Goal: Transaction & Acquisition: Purchase product/service

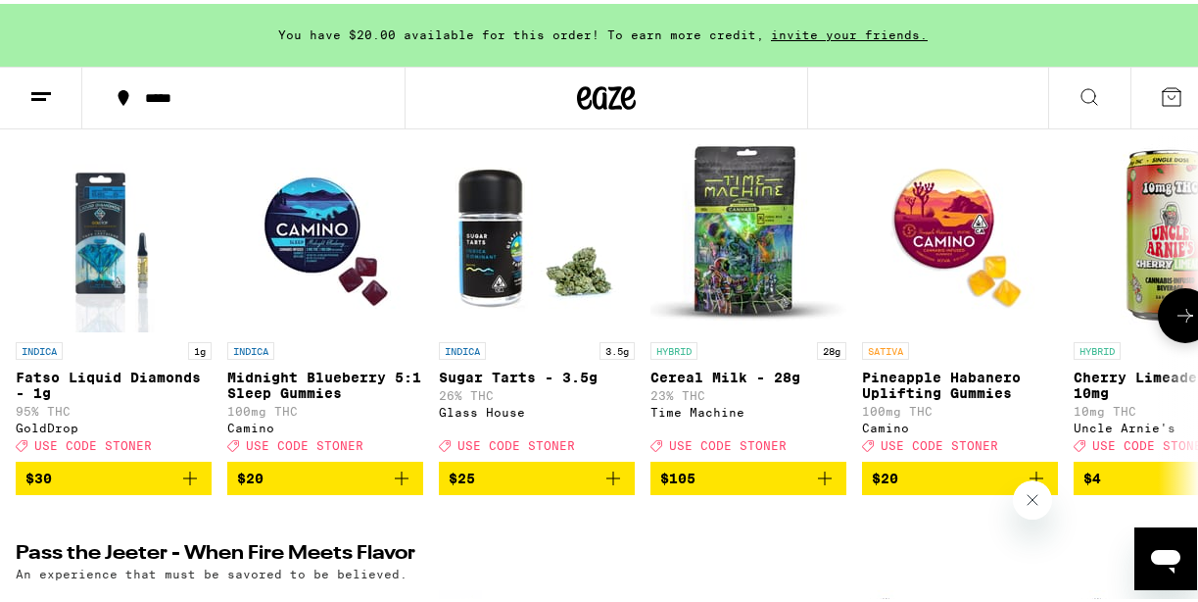
scroll to position [294, 0]
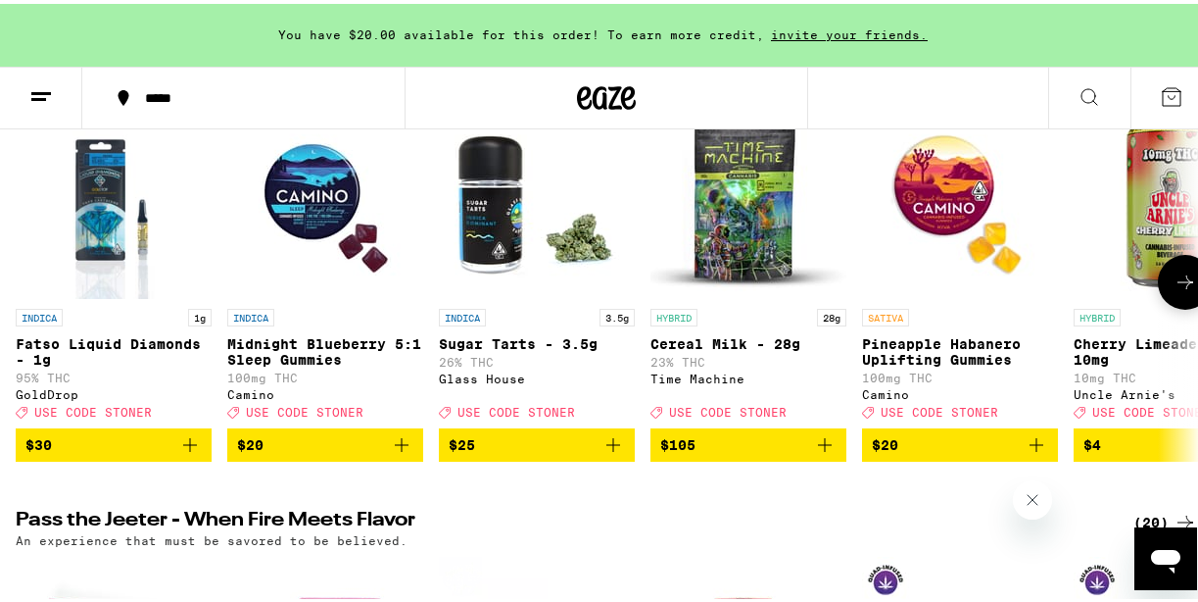
click at [1165, 303] on button at bounding box center [1185, 278] width 55 height 55
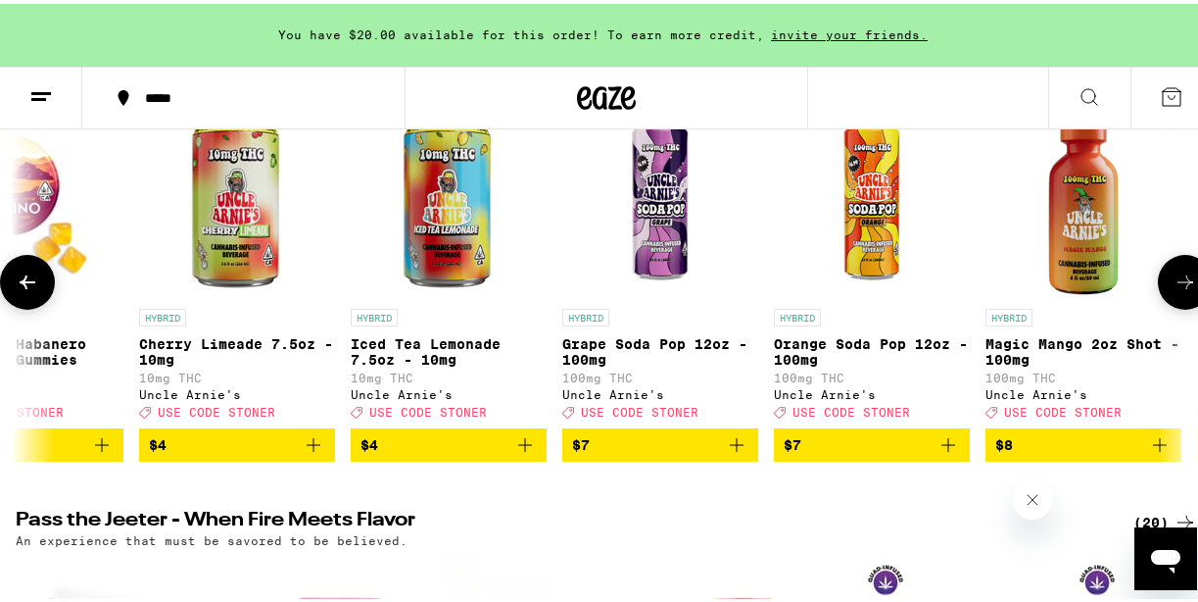
scroll to position [0, 953]
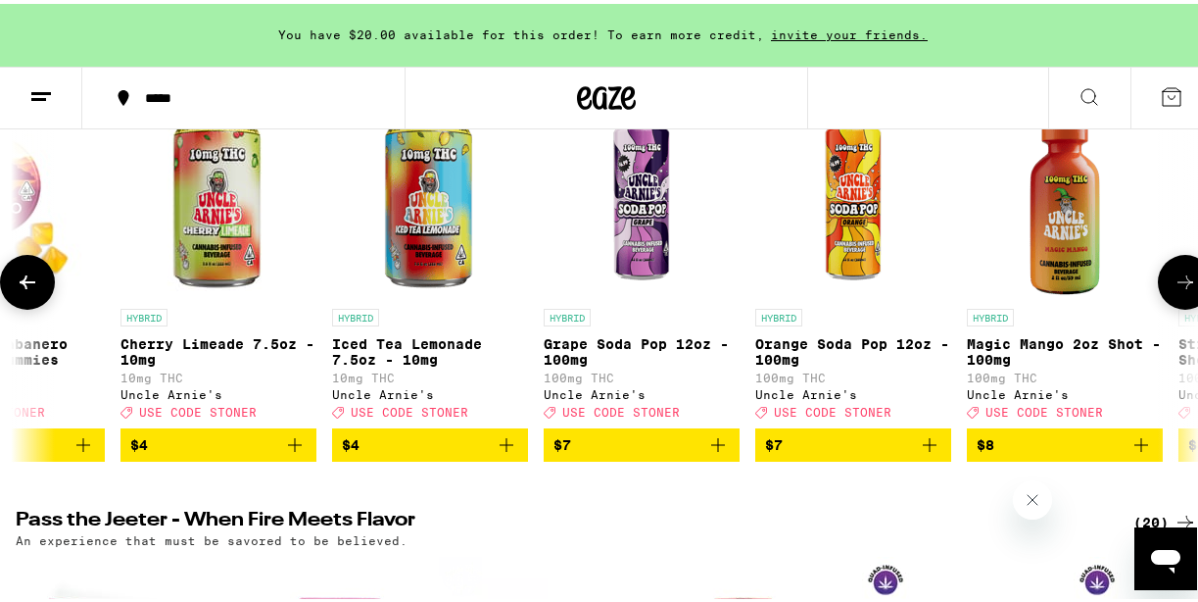
click at [31, 290] on icon at bounding box center [28, 278] width 24 height 24
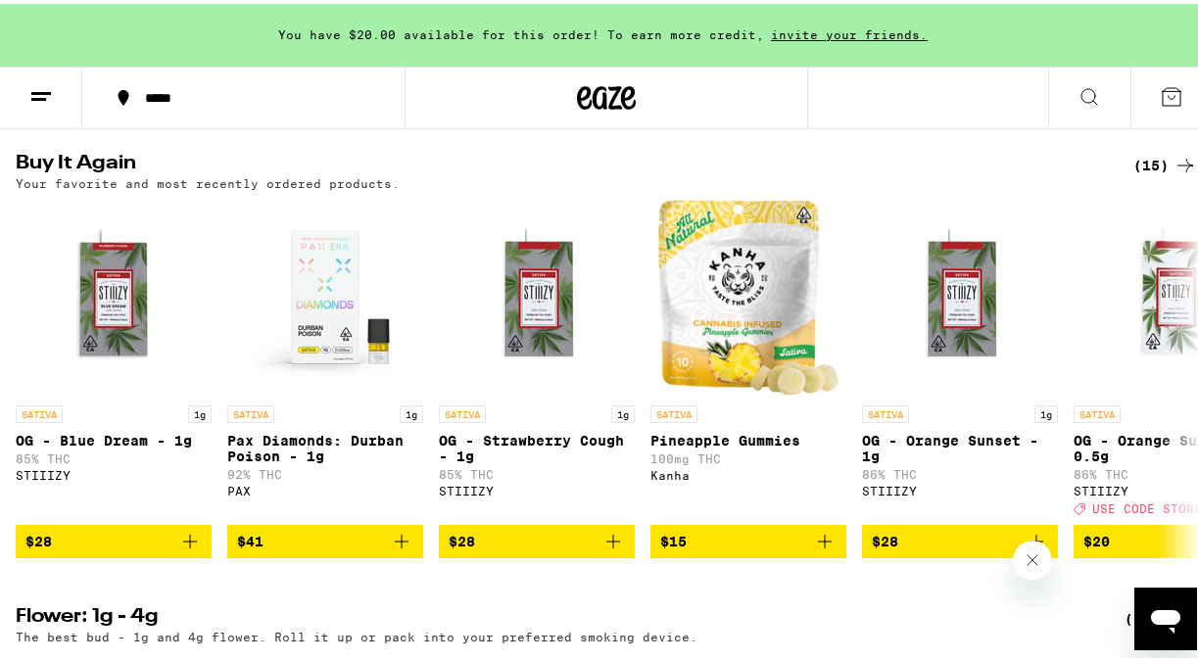
scroll to position [1568, 0]
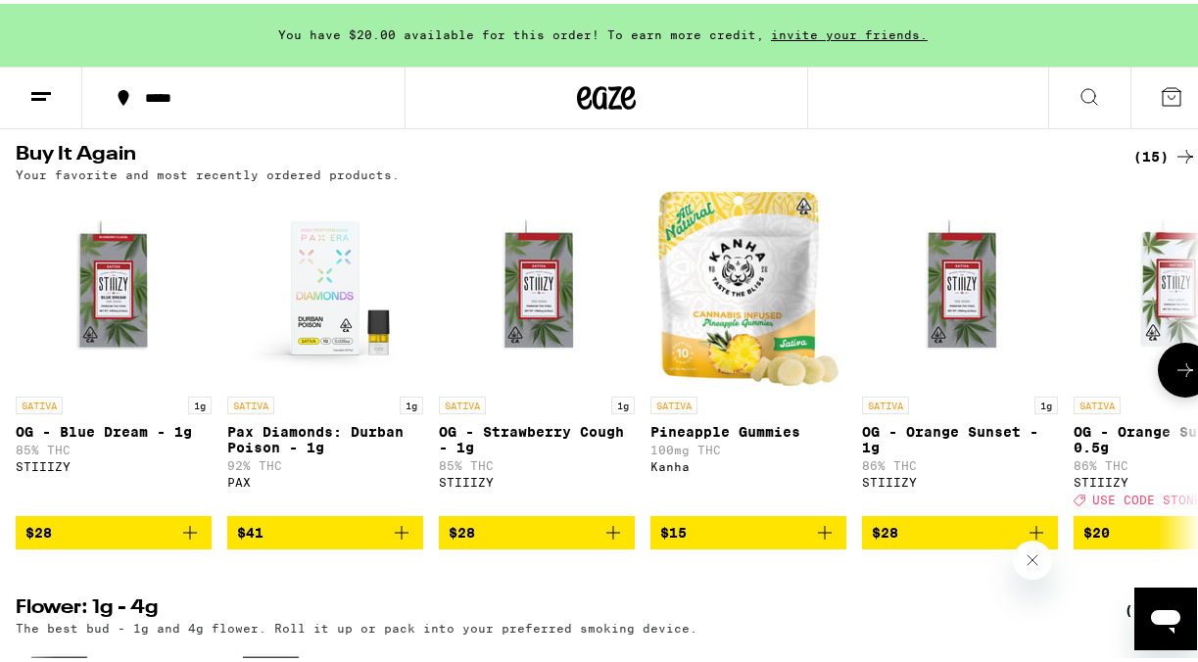
click at [801, 541] on span "$15" at bounding box center [748, 529] width 176 height 24
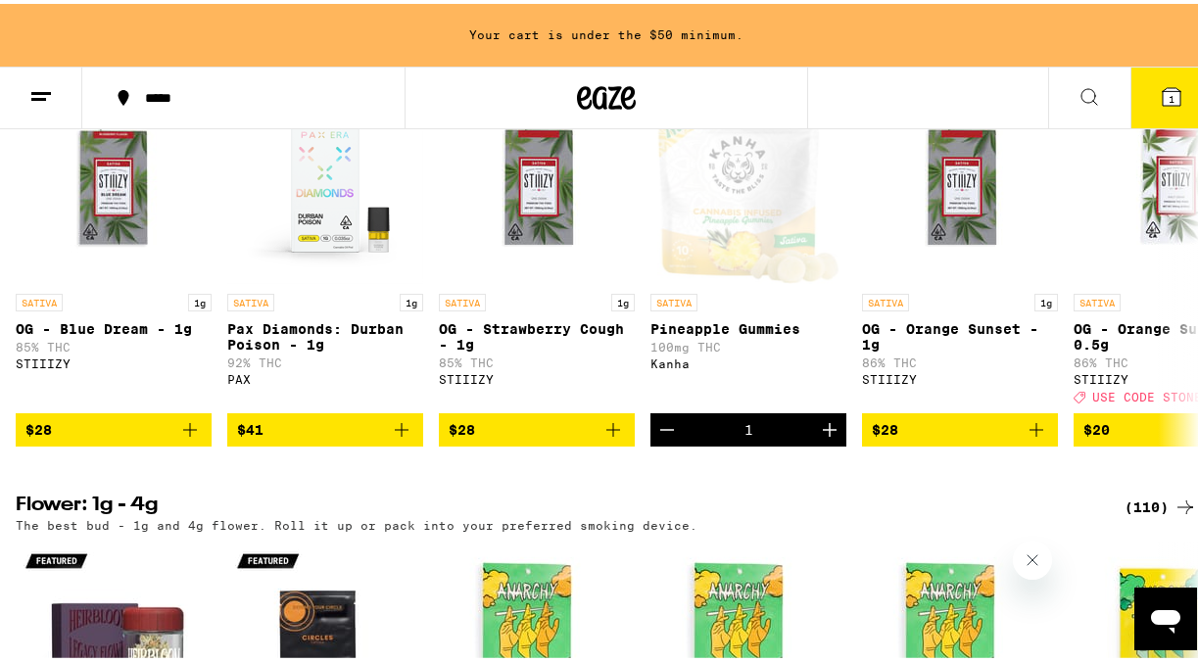
scroll to position [1666, 0]
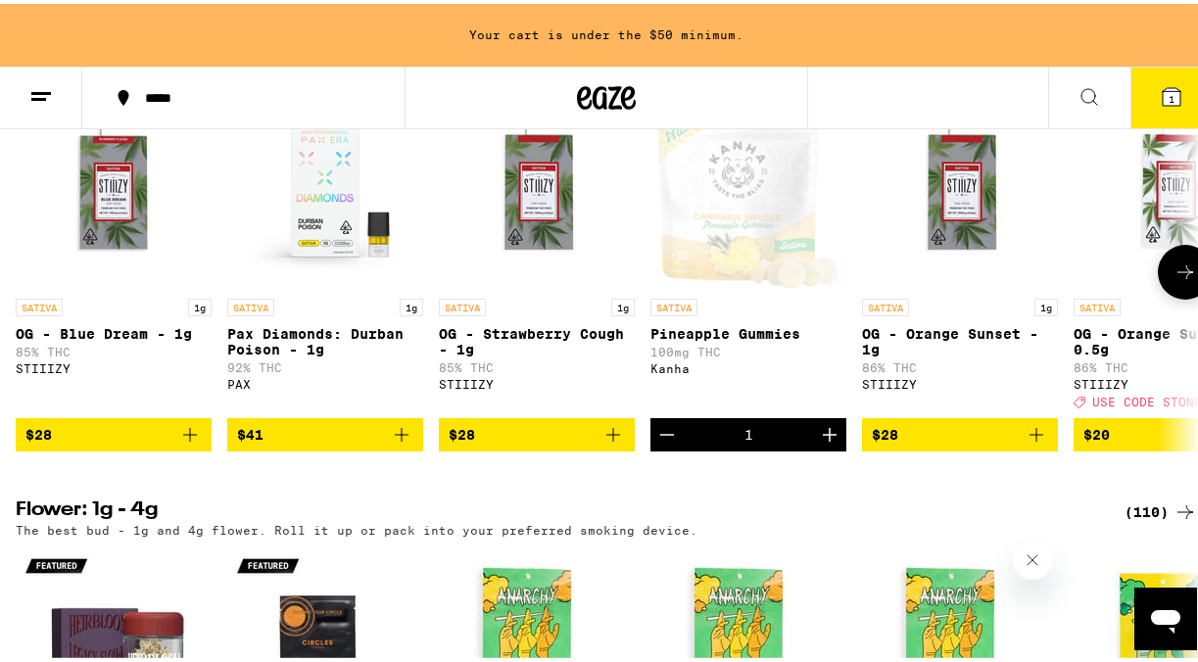
click at [840, 443] on icon "Increment" at bounding box center [830, 431] width 24 height 24
click at [1174, 280] on icon at bounding box center [1186, 269] width 24 height 24
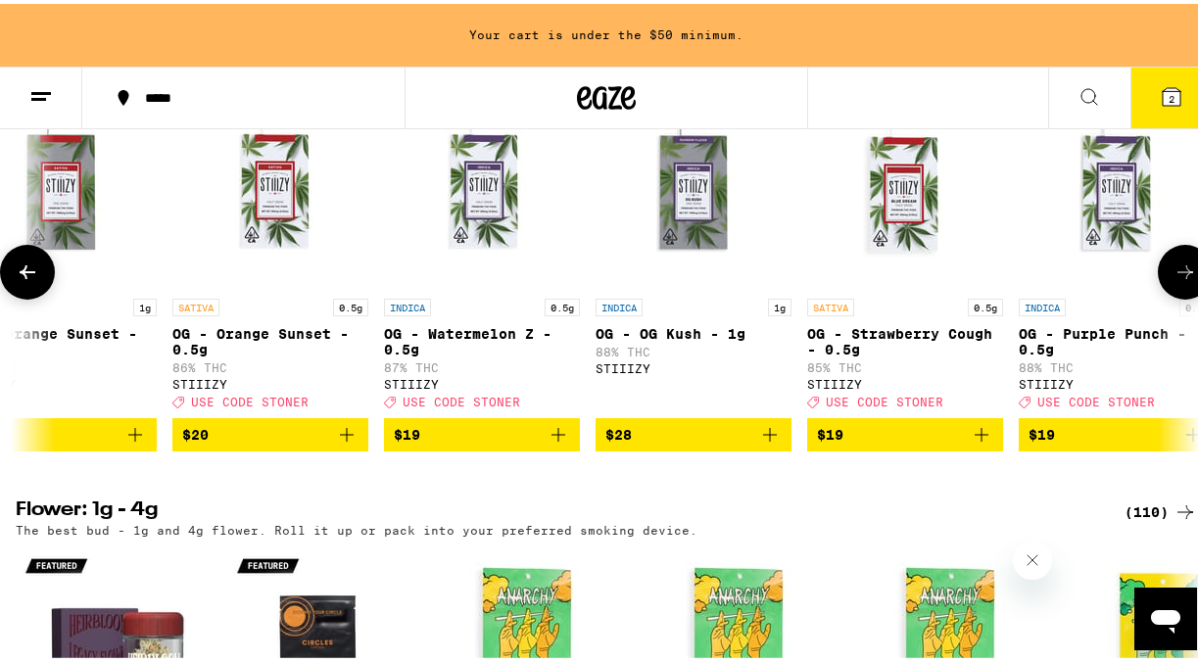
scroll to position [0, 953]
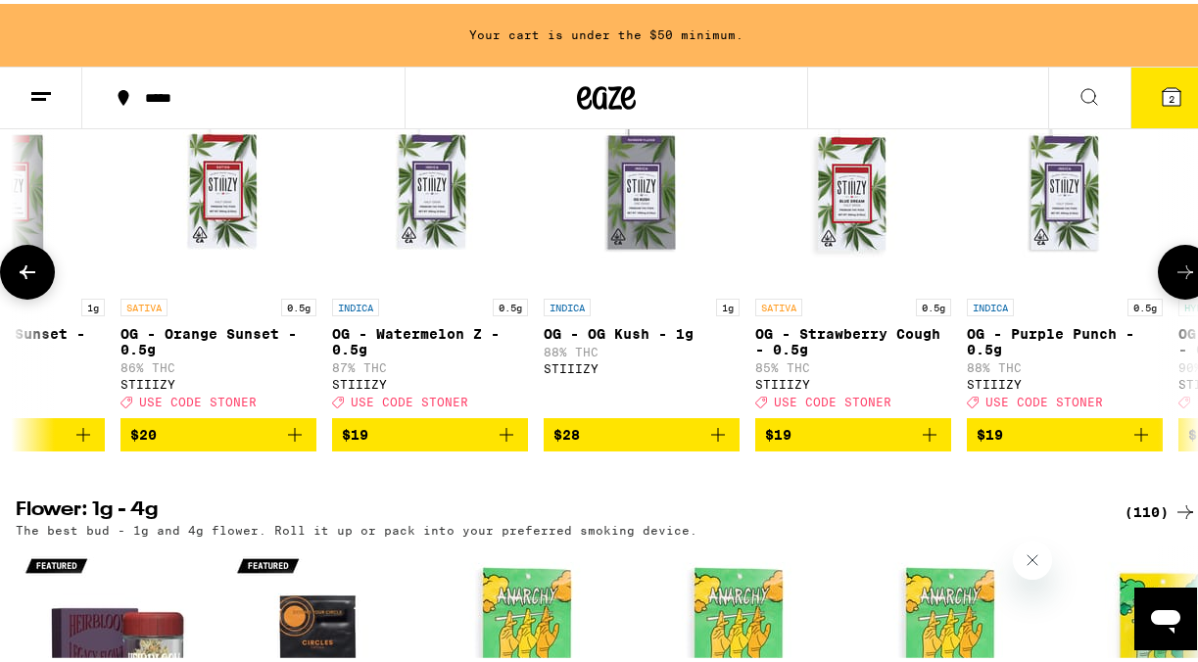
click at [1174, 280] on icon at bounding box center [1186, 269] width 24 height 24
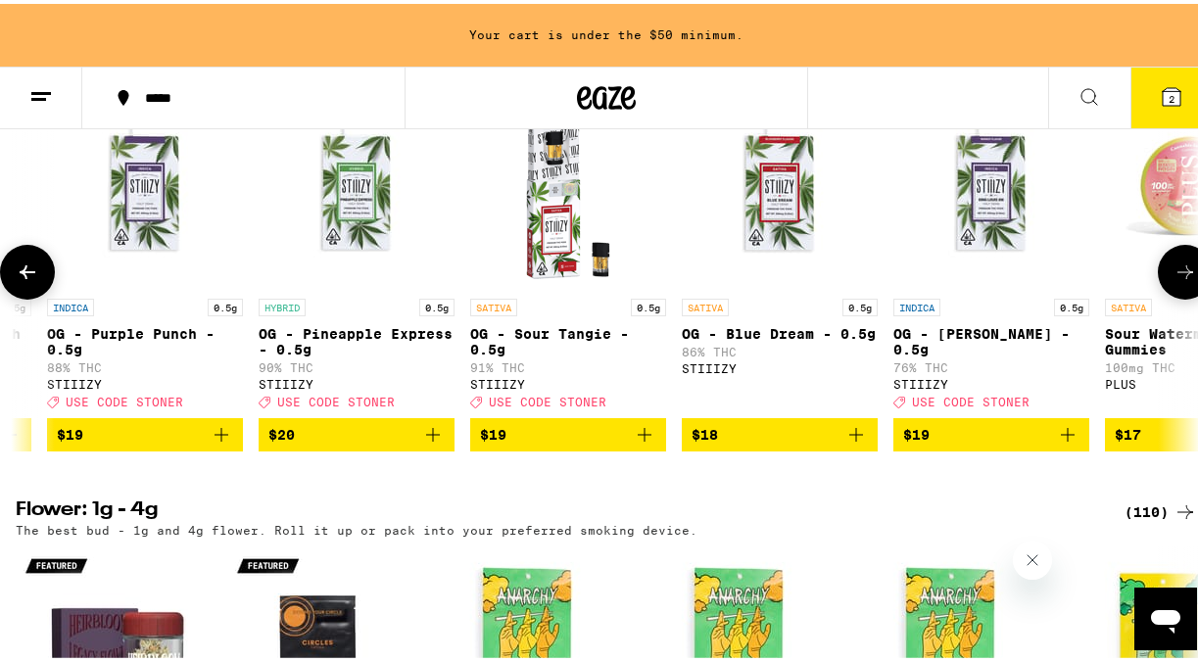
scroll to position [0, 1907]
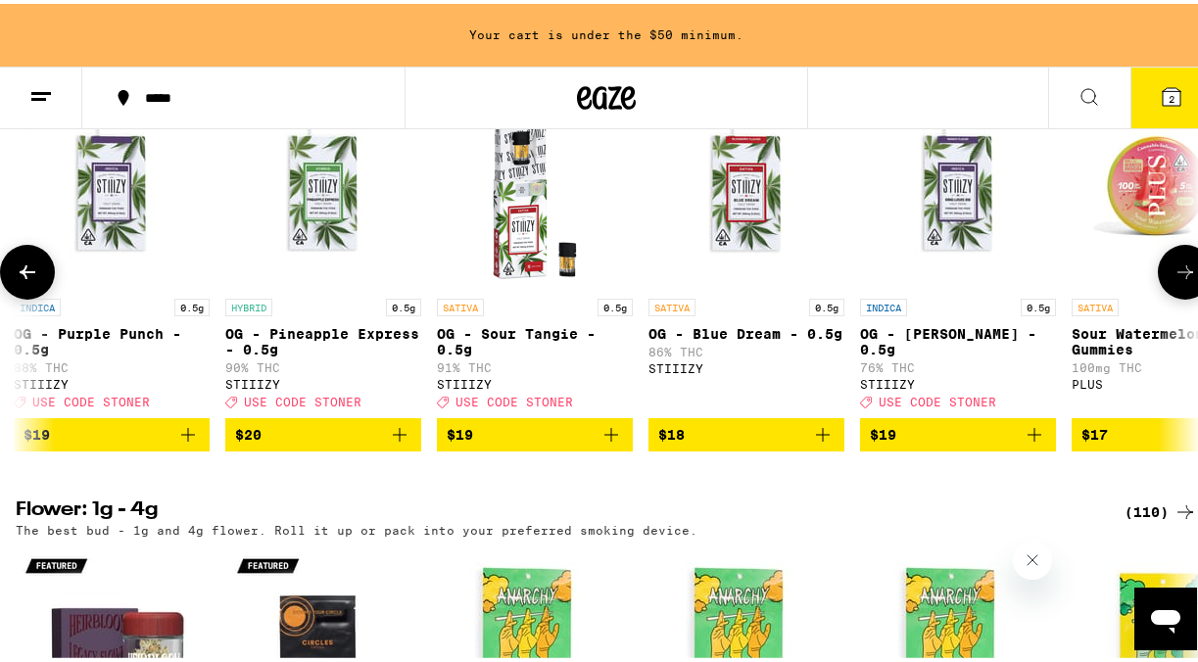
click at [24, 275] on icon at bounding box center [28, 269] width 16 height 14
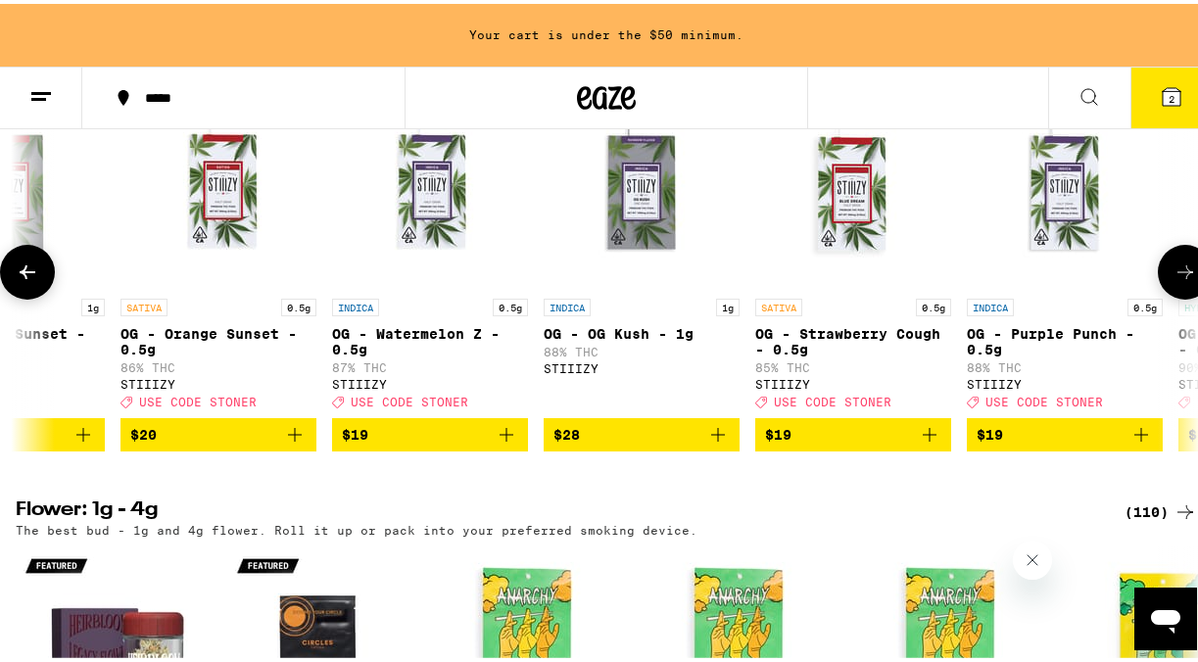
click at [24, 275] on icon at bounding box center [28, 269] width 16 height 14
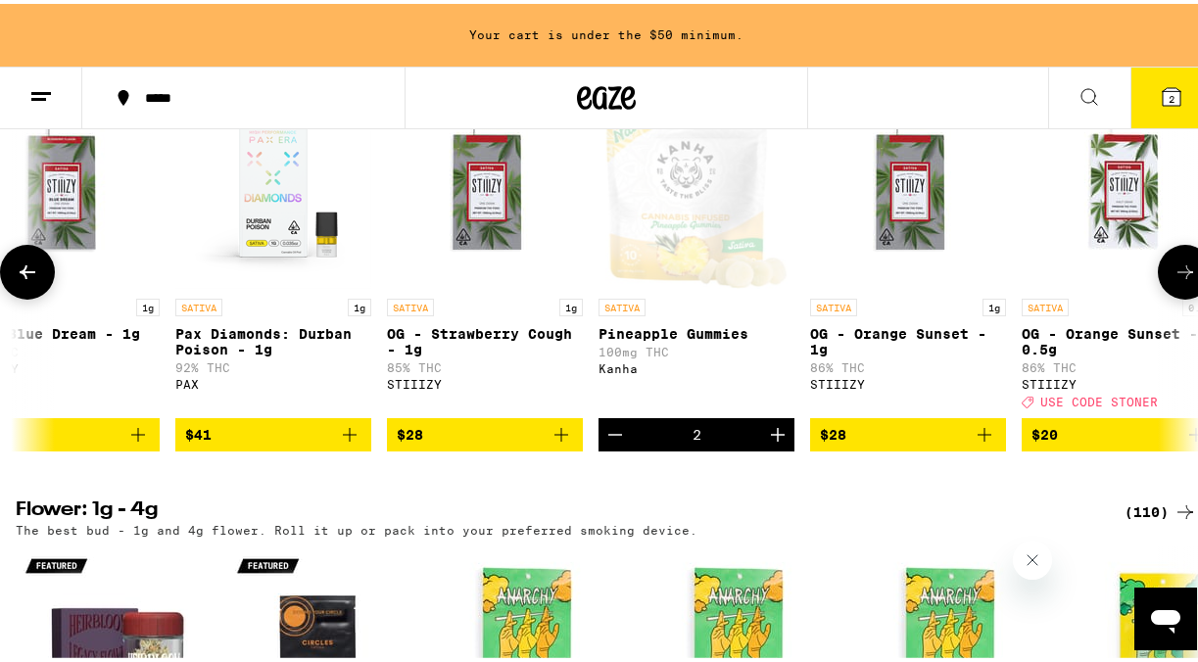
scroll to position [0, 0]
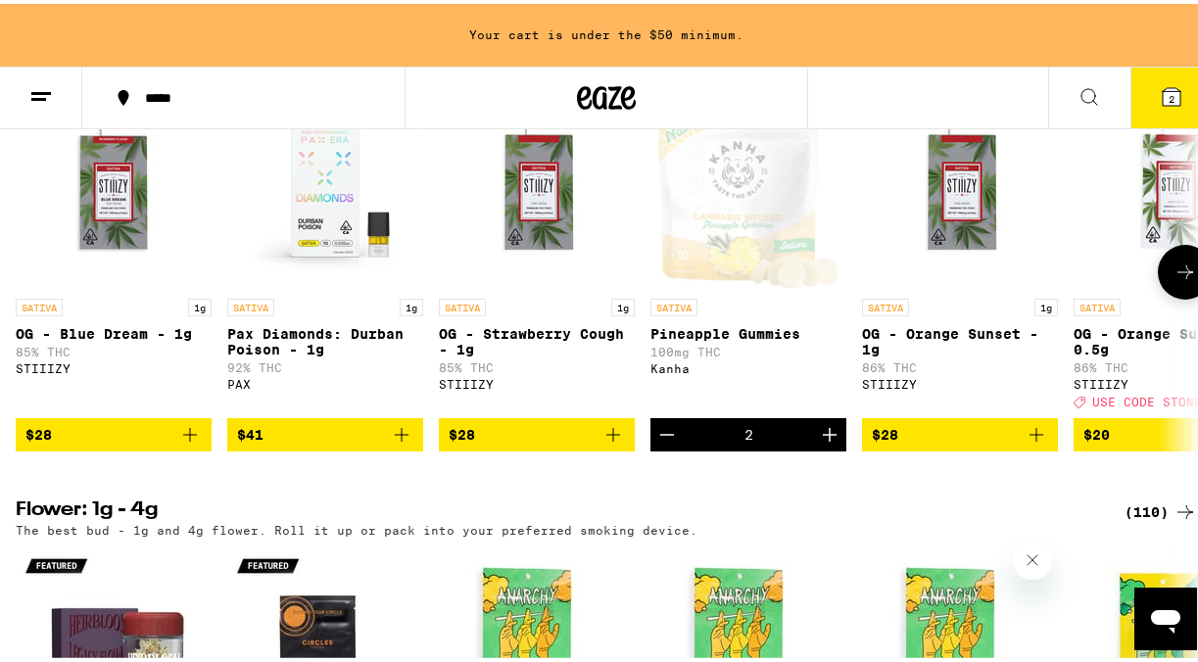
click at [666, 443] on icon "Decrement" at bounding box center [667, 431] width 24 height 24
click at [672, 443] on icon "Decrement" at bounding box center [667, 431] width 24 height 24
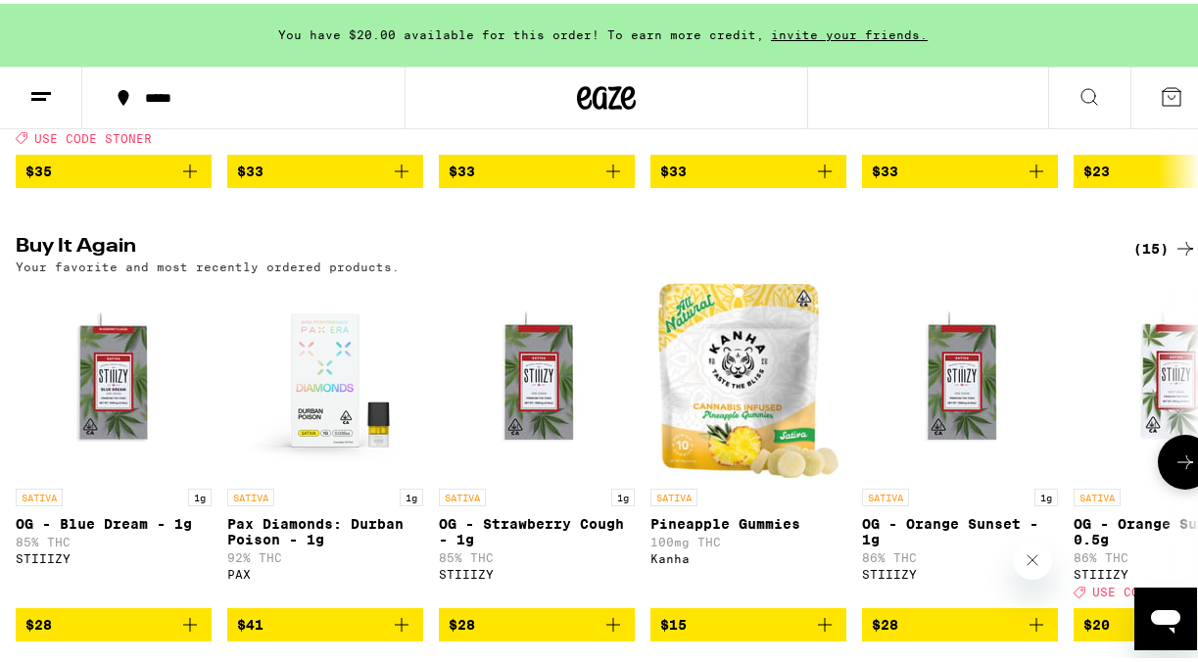
scroll to position [1656, 0]
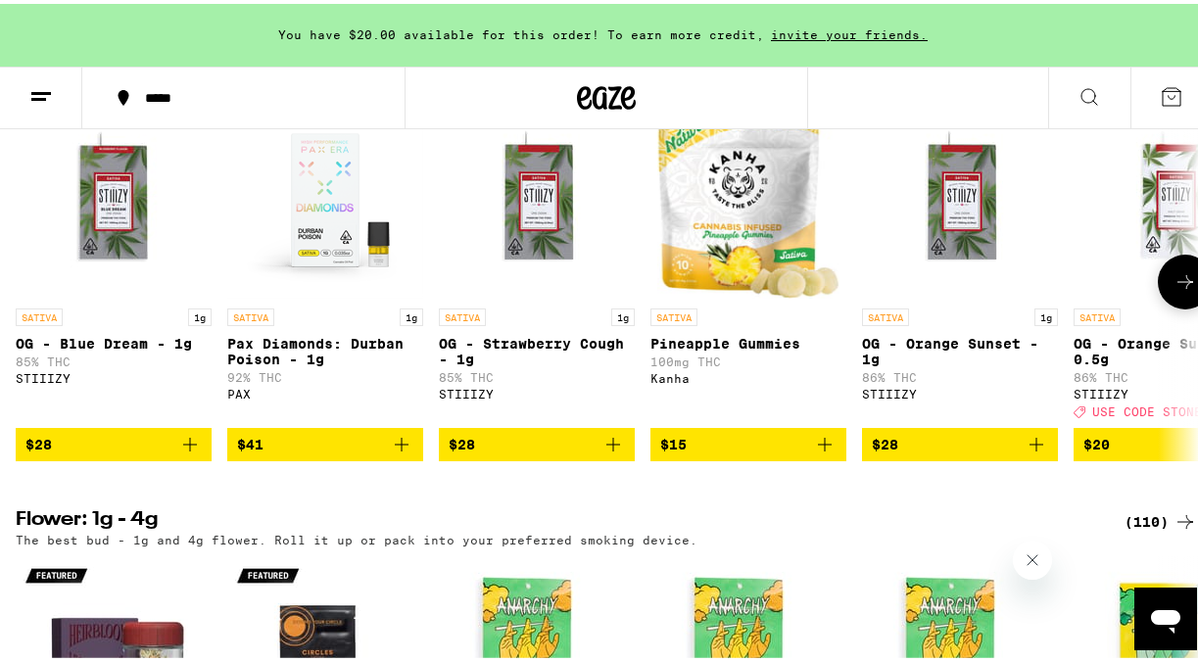
click at [826, 453] on icon "Add to bag" at bounding box center [825, 441] width 24 height 24
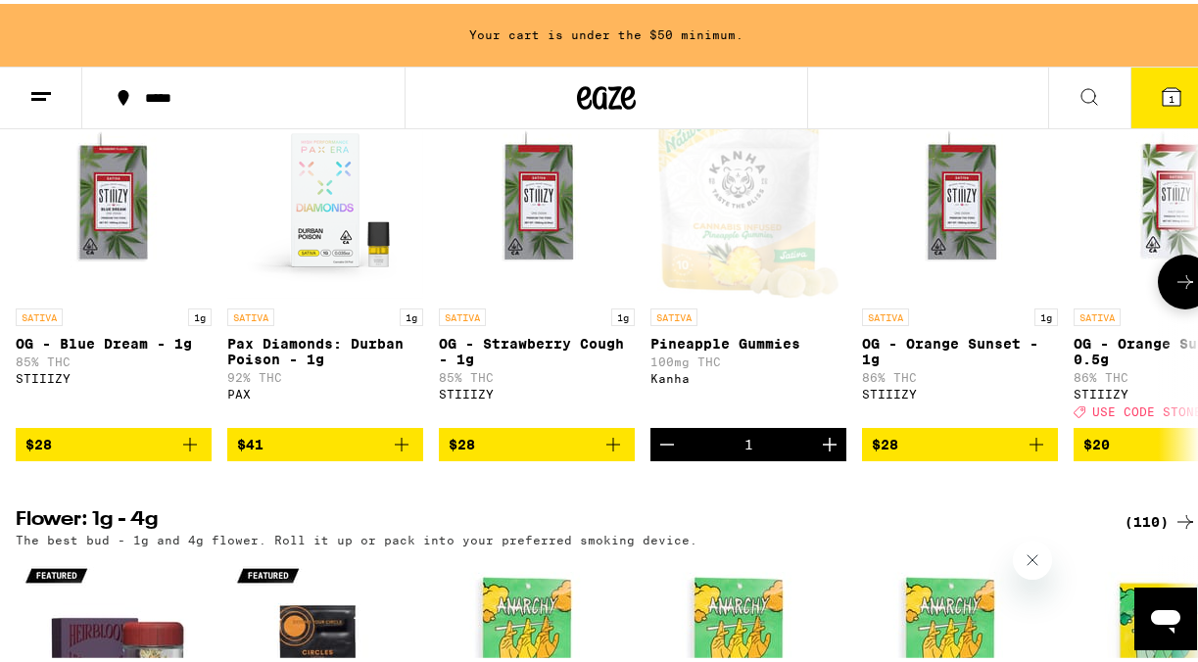
click at [826, 453] on icon "Increment" at bounding box center [830, 441] width 24 height 24
click at [1177, 290] on icon at bounding box center [1186, 278] width 24 height 24
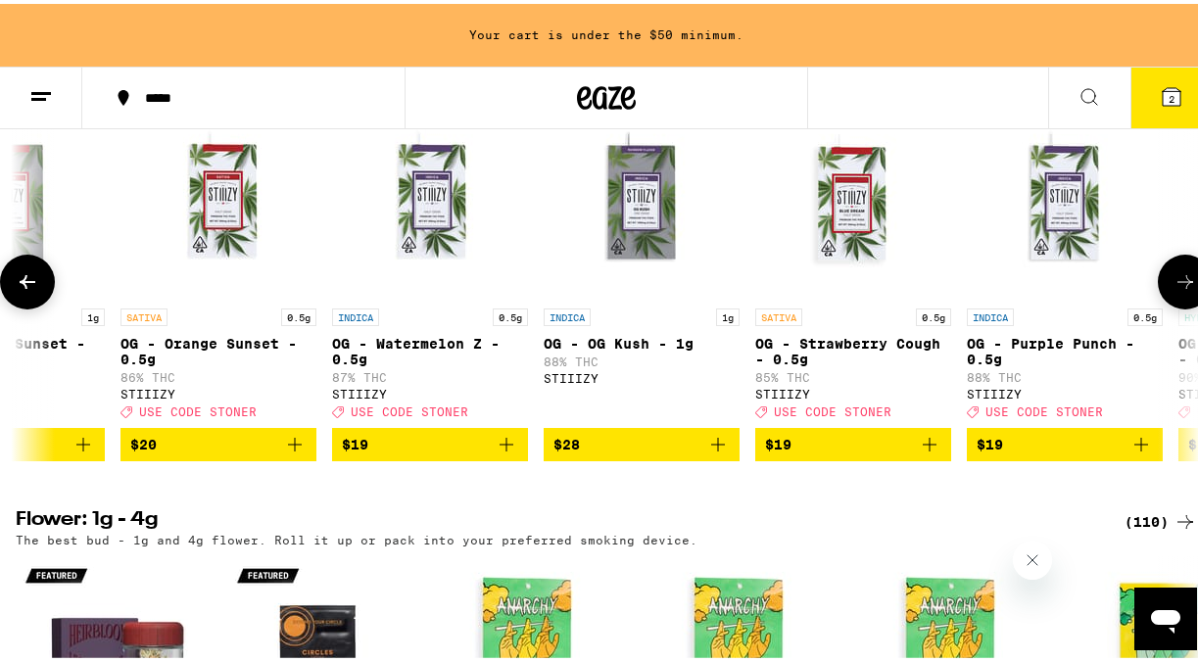
click at [1177, 290] on icon at bounding box center [1186, 278] width 24 height 24
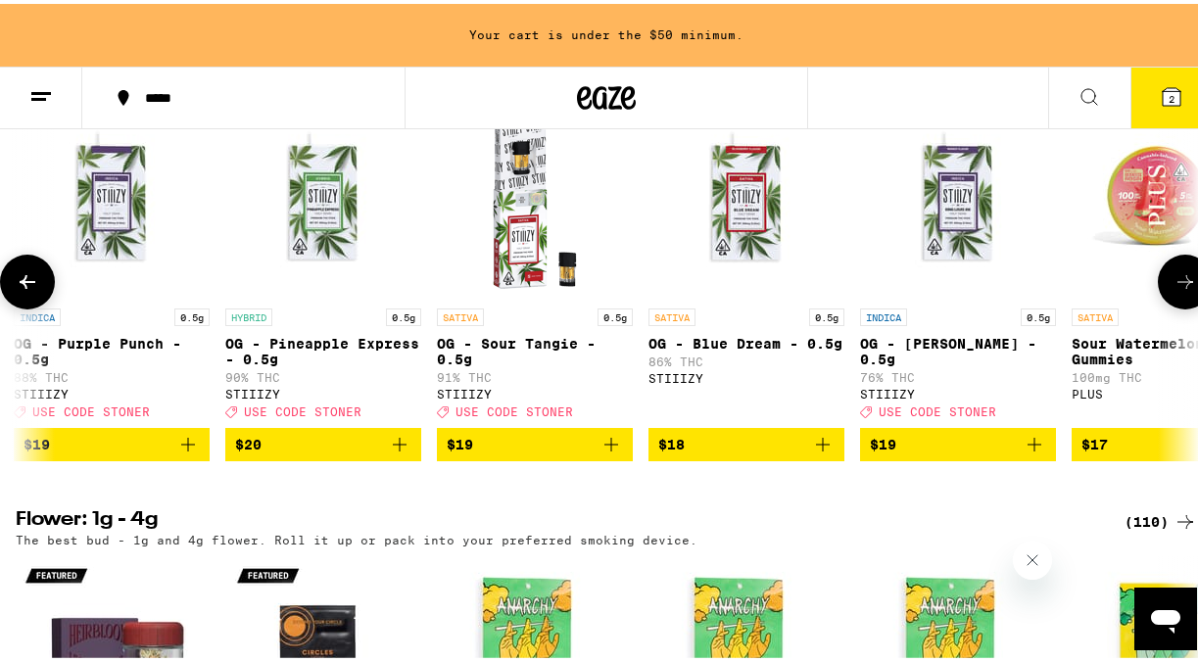
click at [1177, 290] on icon at bounding box center [1186, 278] width 24 height 24
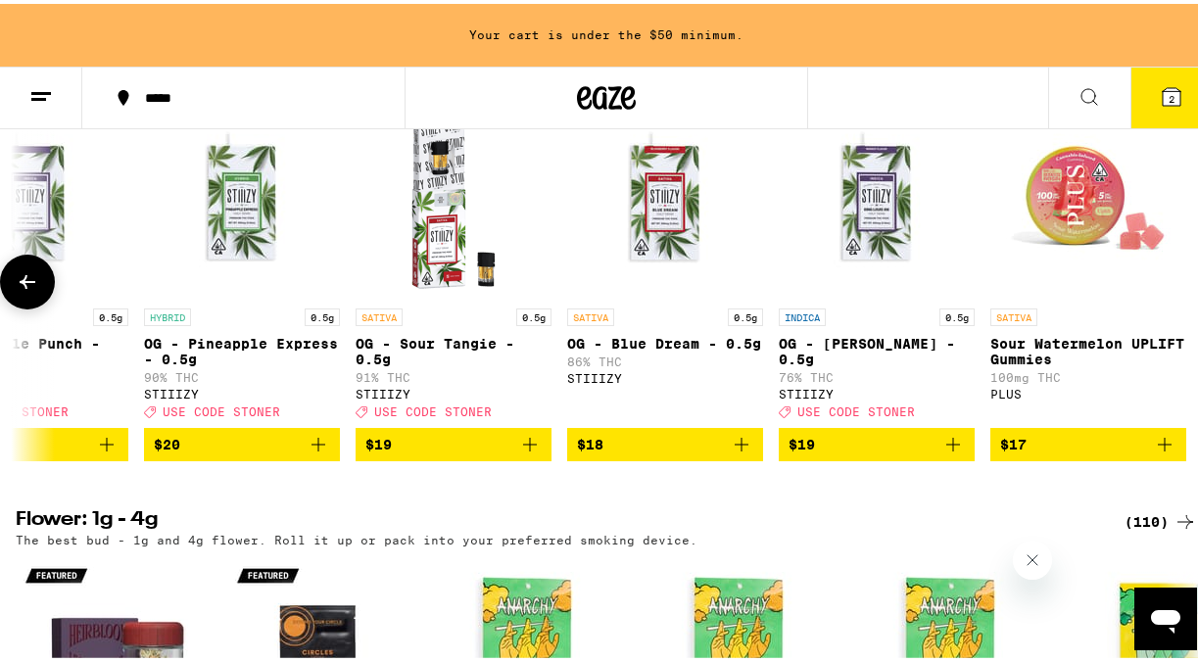
scroll to position [0, 2008]
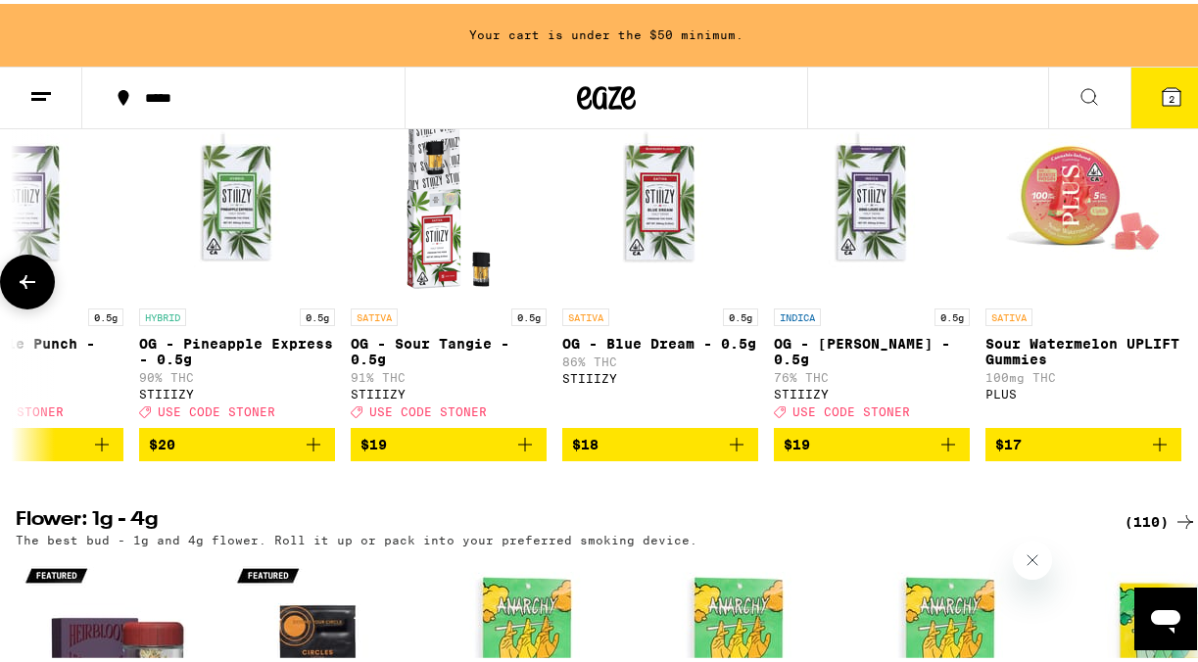
click at [1155, 453] on icon "Add to bag" at bounding box center [1160, 441] width 24 height 24
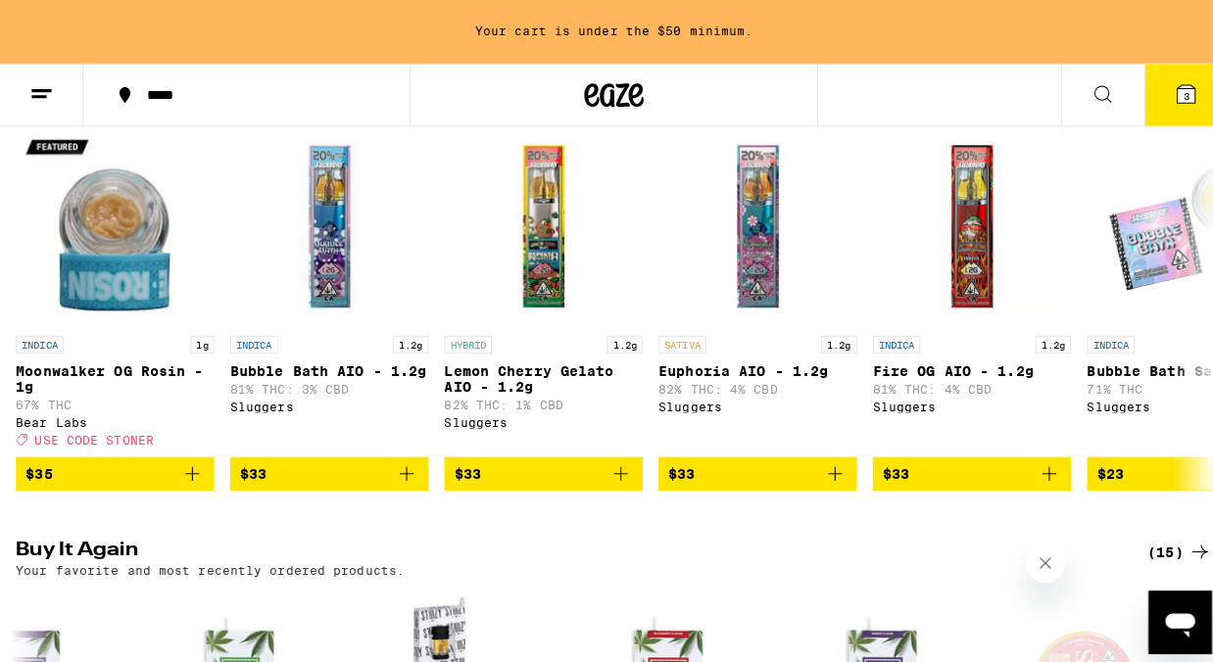
scroll to position [970, 0]
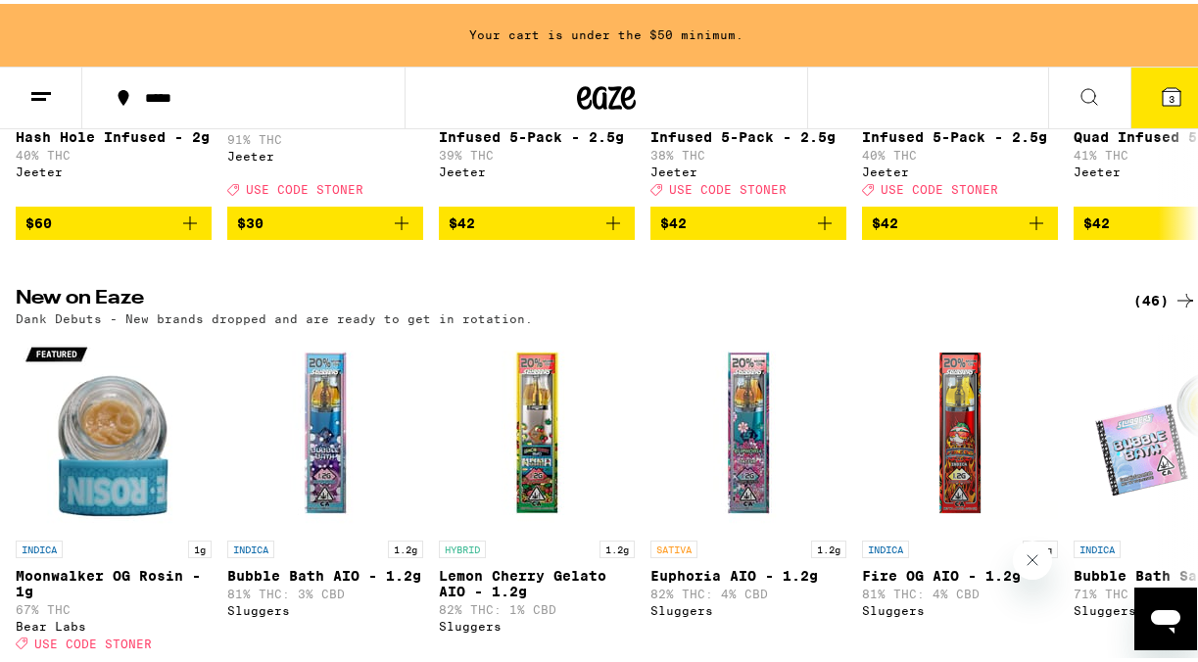
click at [1137, 99] on button "3" at bounding box center [1172, 94] width 82 height 61
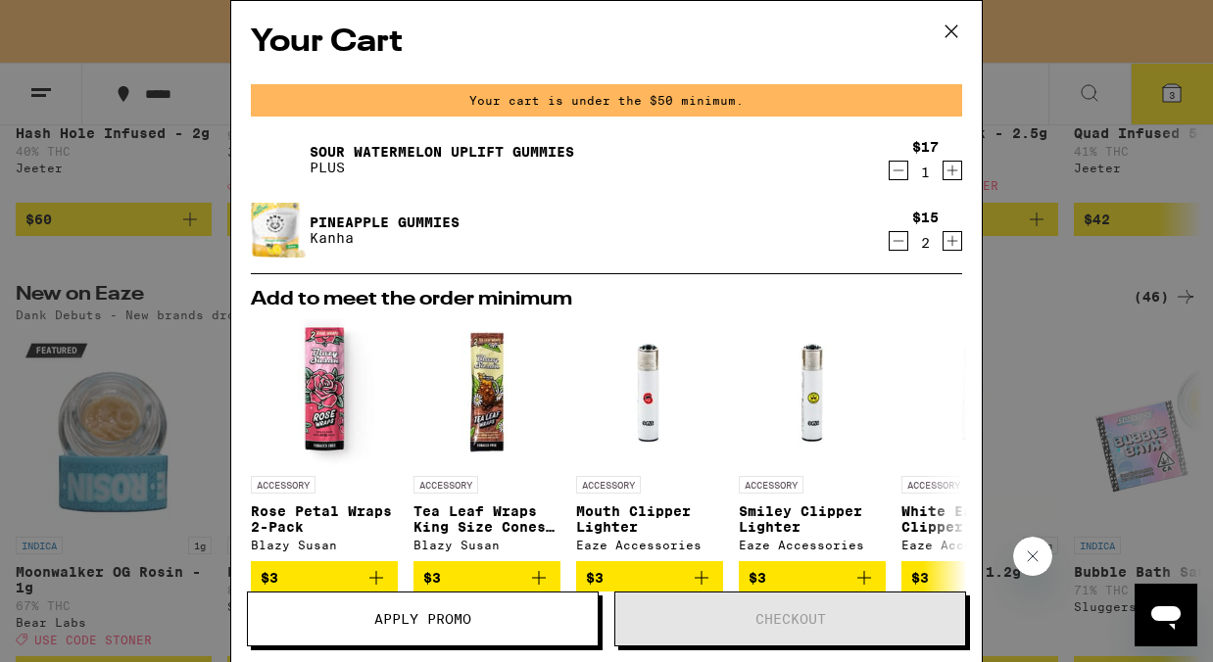
click at [944, 176] on icon "Increment" at bounding box center [953, 171] width 18 height 24
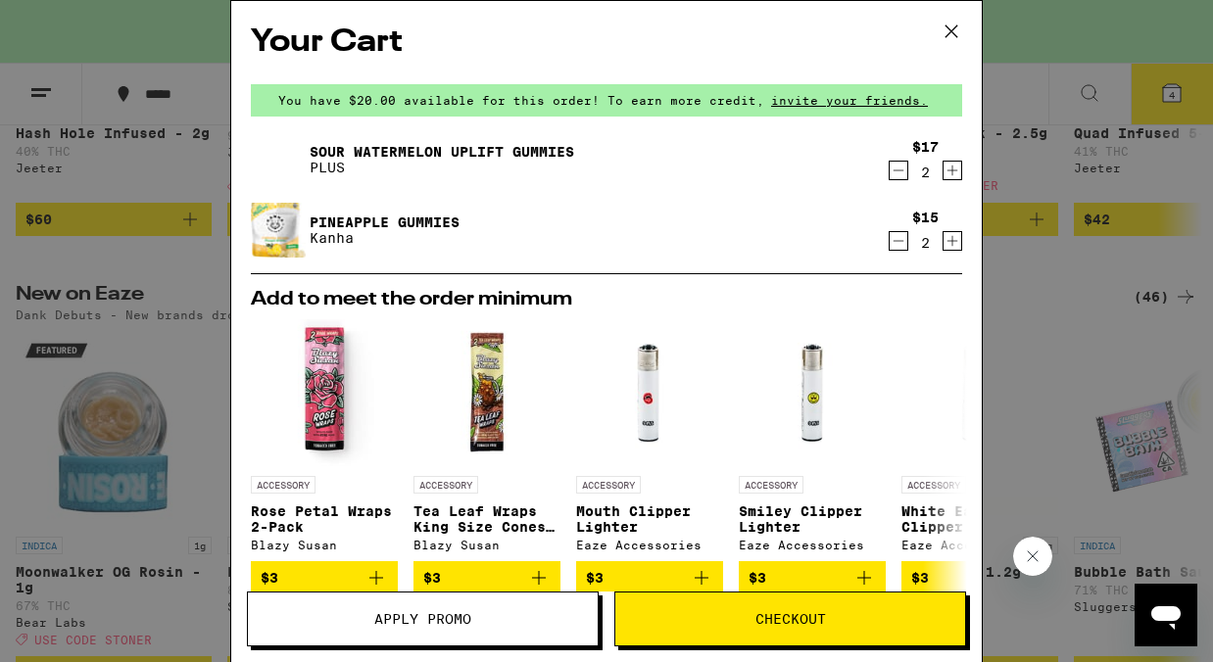
click at [890, 247] on icon "Decrement" at bounding box center [899, 241] width 18 height 24
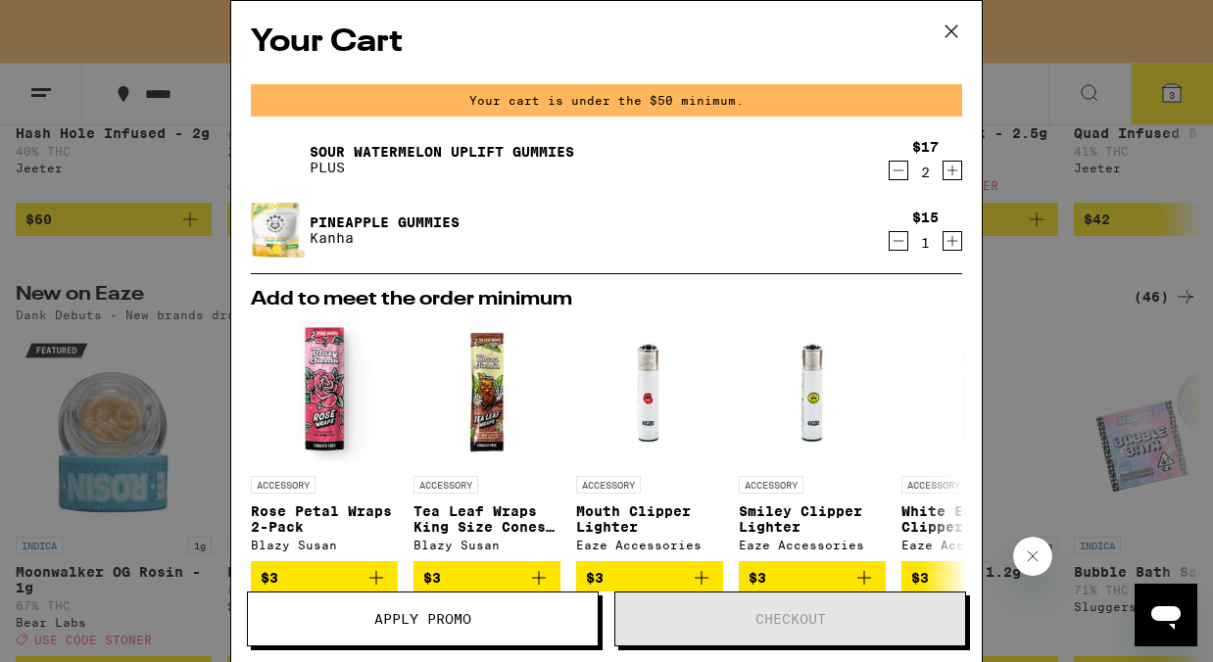
click at [944, 241] on icon "Increment" at bounding box center [953, 241] width 18 height 24
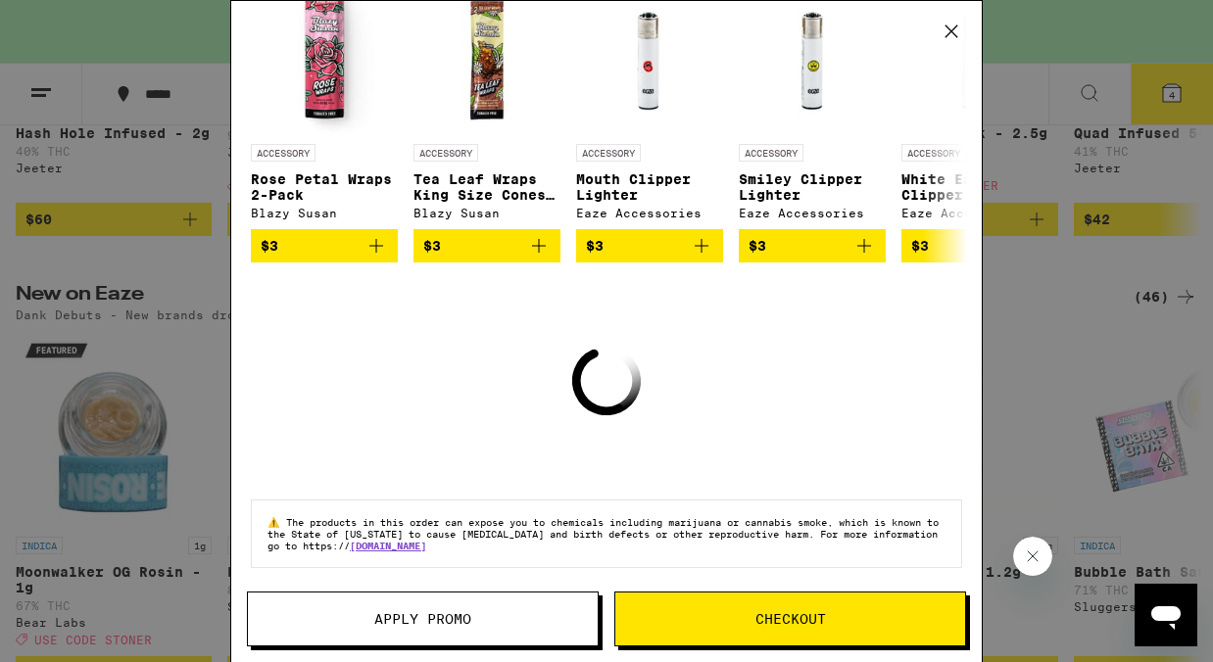
scroll to position [318, 0]
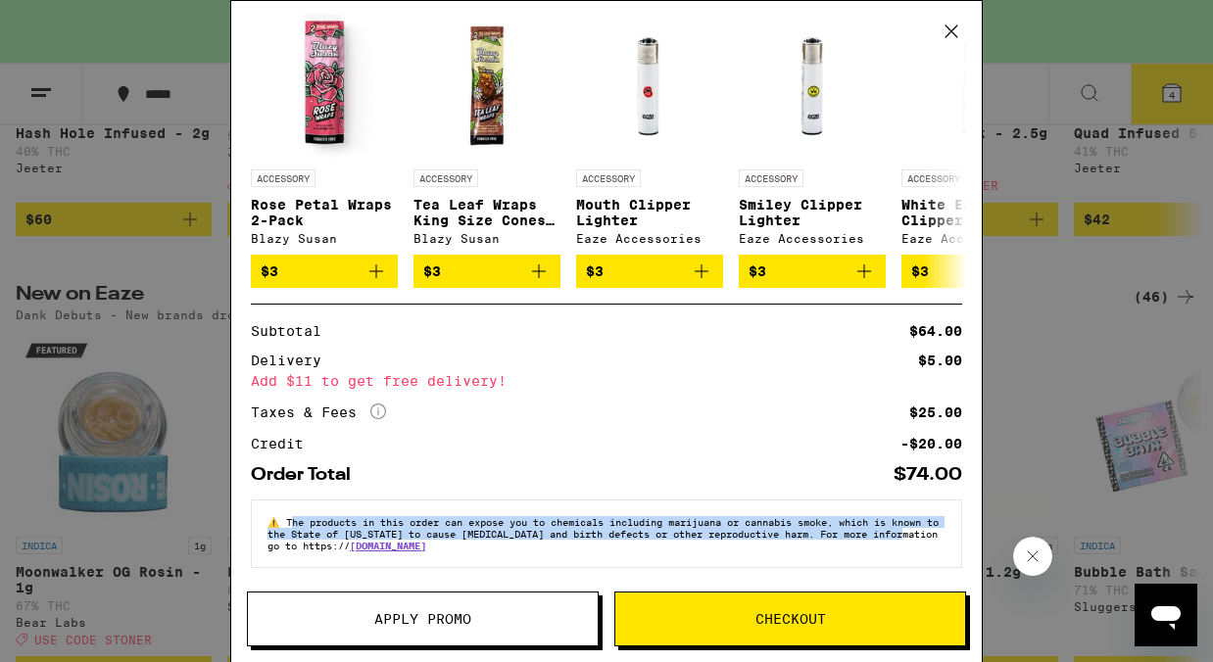
drag, startPoint x: 297, startPoint y: 518, endPoint x: 380, endPoint y: 541, distance: 86.3
click at [380, 541] on span "The products in this order can expose you to chemicals including marijuana or c…" at bounding box center [602, 533] width 671 height 35
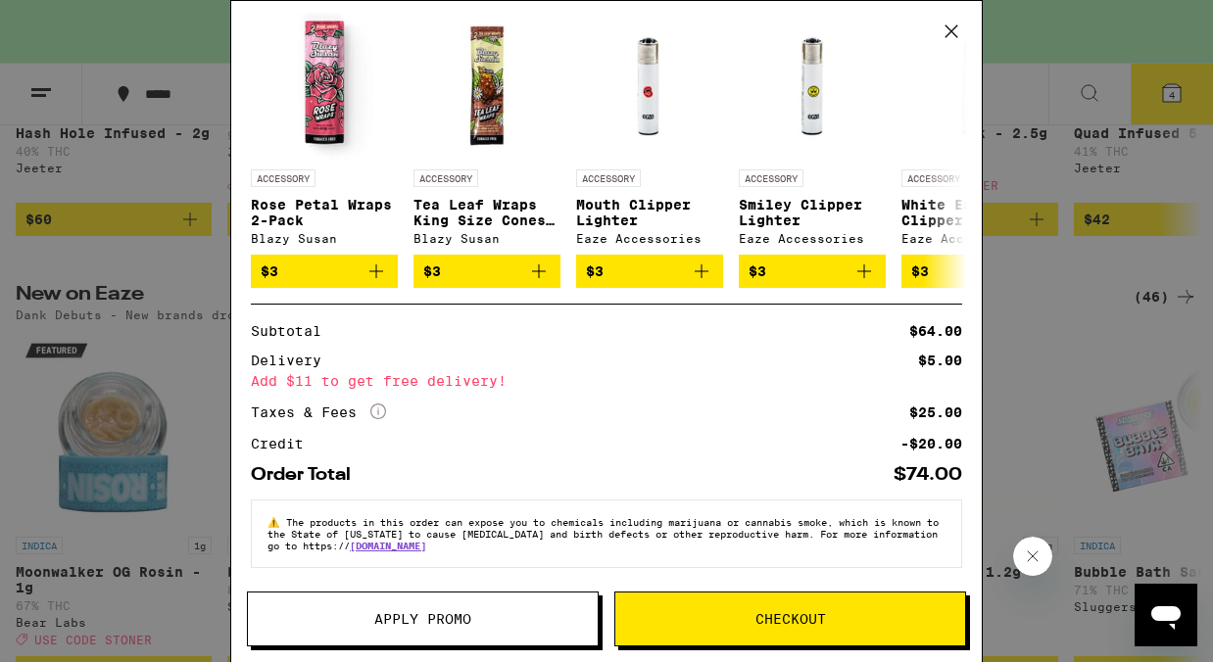
click at [664, 614] on span "Checkout" at bounding box center [790, 619] width 350 height 14
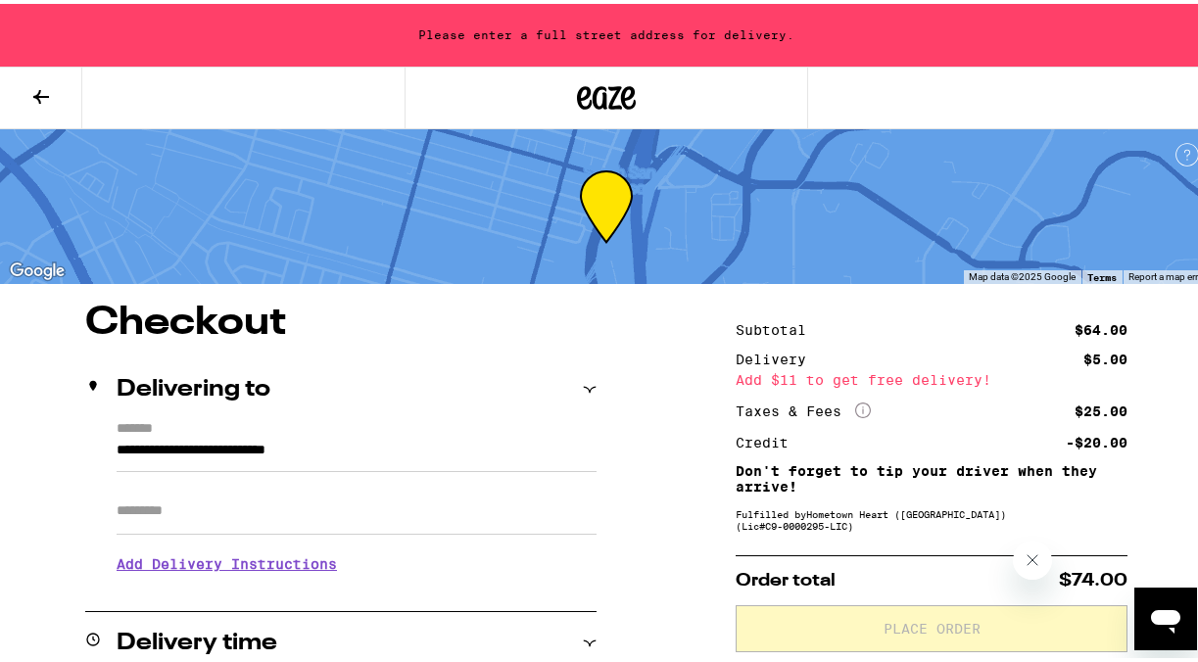
drag, startPoint x: 402, startPoint y: 459, endPoint x: -42, endPoint y: 417, distance: 445.7
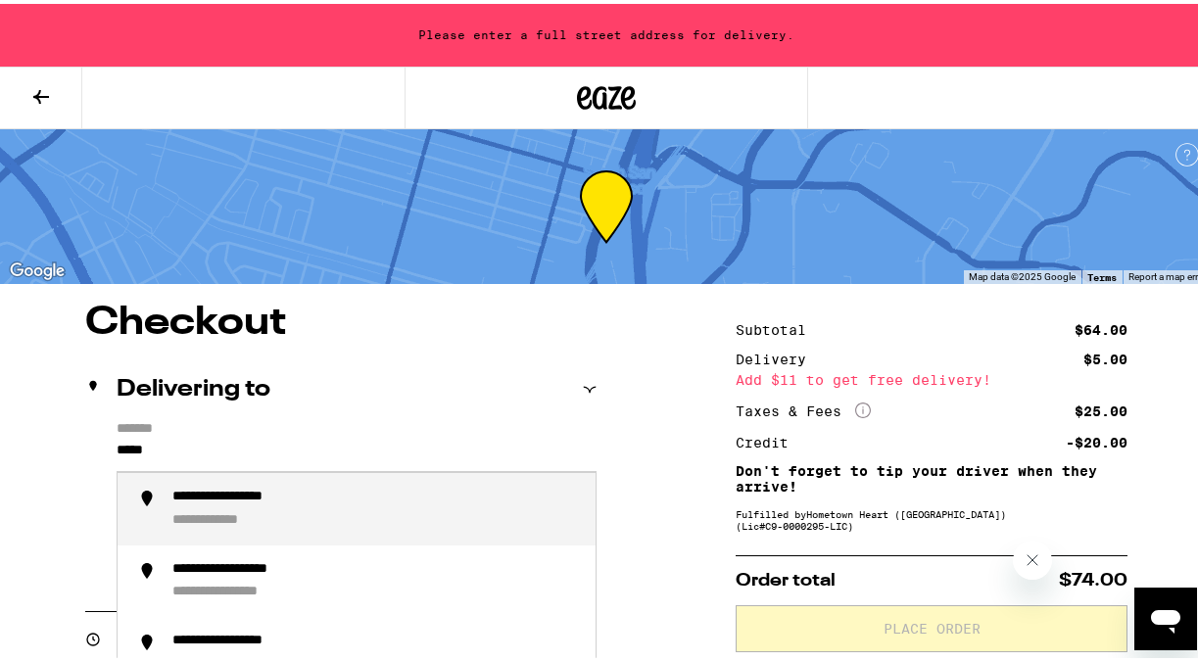
drag, startPoint x: 179, startPoint y: 448, endPoint x: -165, endPoint y: 443, distance: 343.9
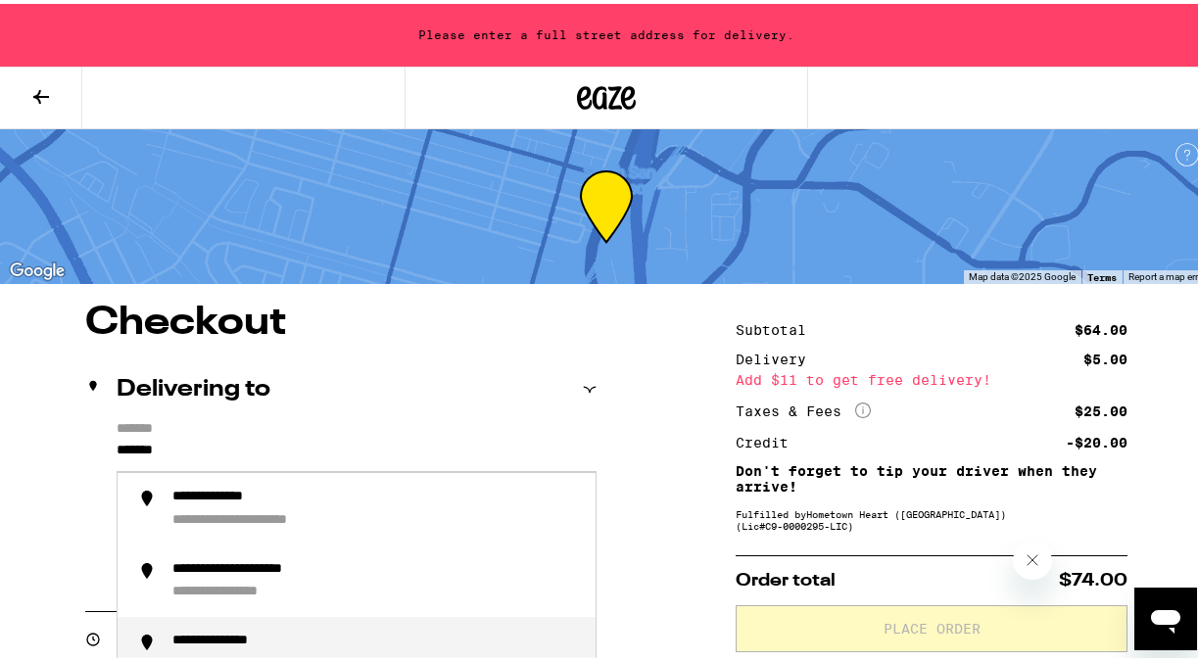
click at [237, 641] on div "**********" at bounding box center [238, 638] width 133 height 18
type input "**********"
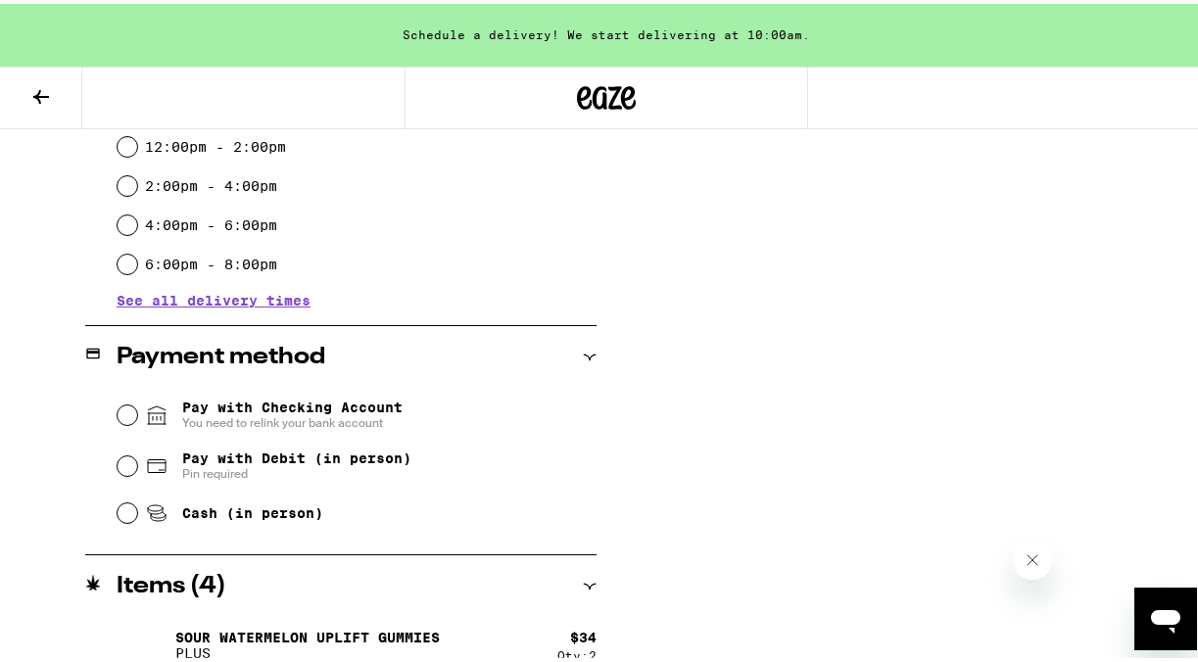
scroll to position [752, 0]
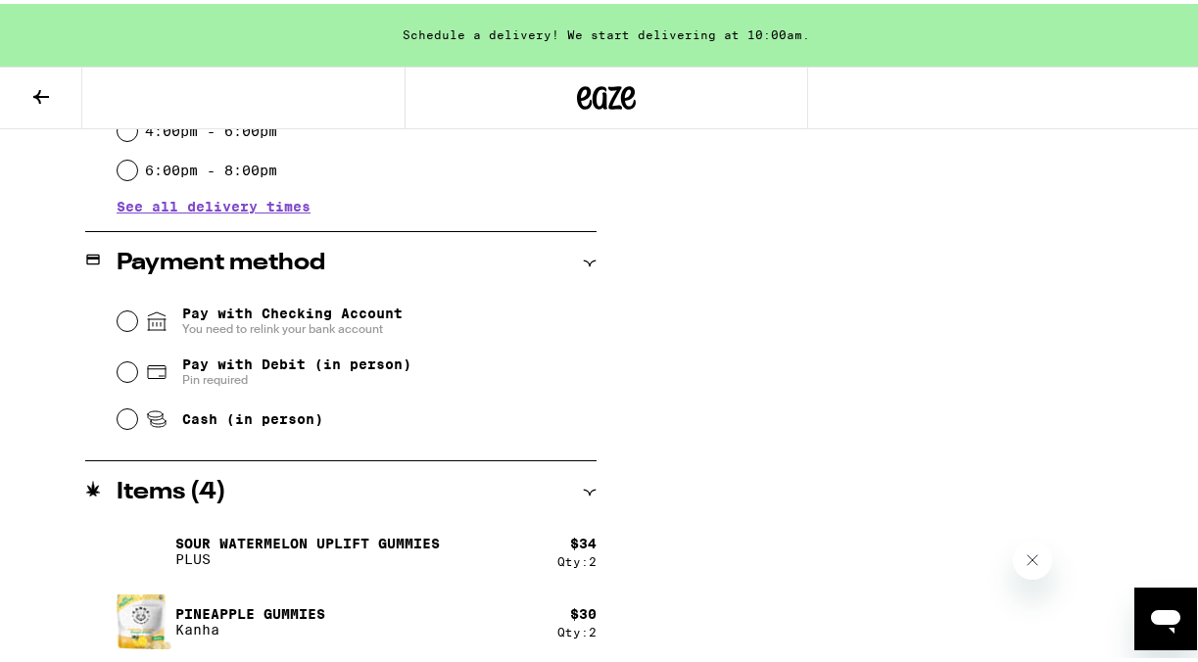
drag, startPoint x: 384, startPoint y: 271, endPoint x: 872, endPoint y: 266, distance: 488.0
click at [872, 266] on div "Subtotal $64.00 Delivery $5.00 Add $11 to get free delivery! Taxes & Fees More …" at bounding box center [932, 104] width 392 height 1115
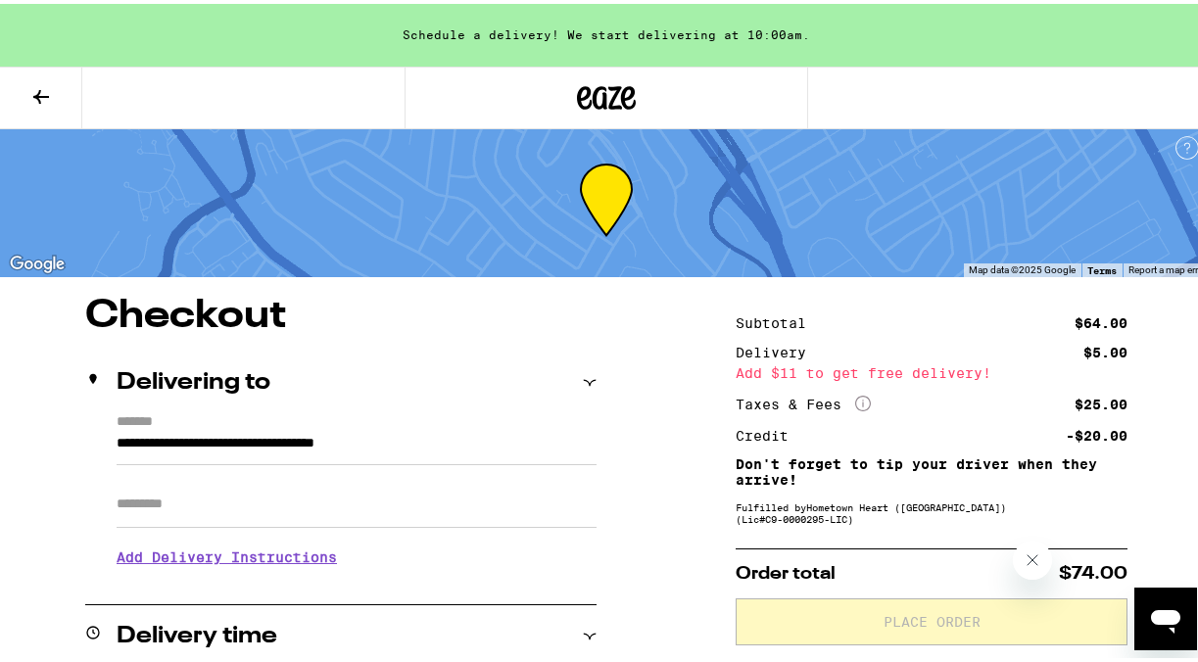
scroll to position [0, 0]
